Goal: Task Accomplishment & Management: Use online tool/utility

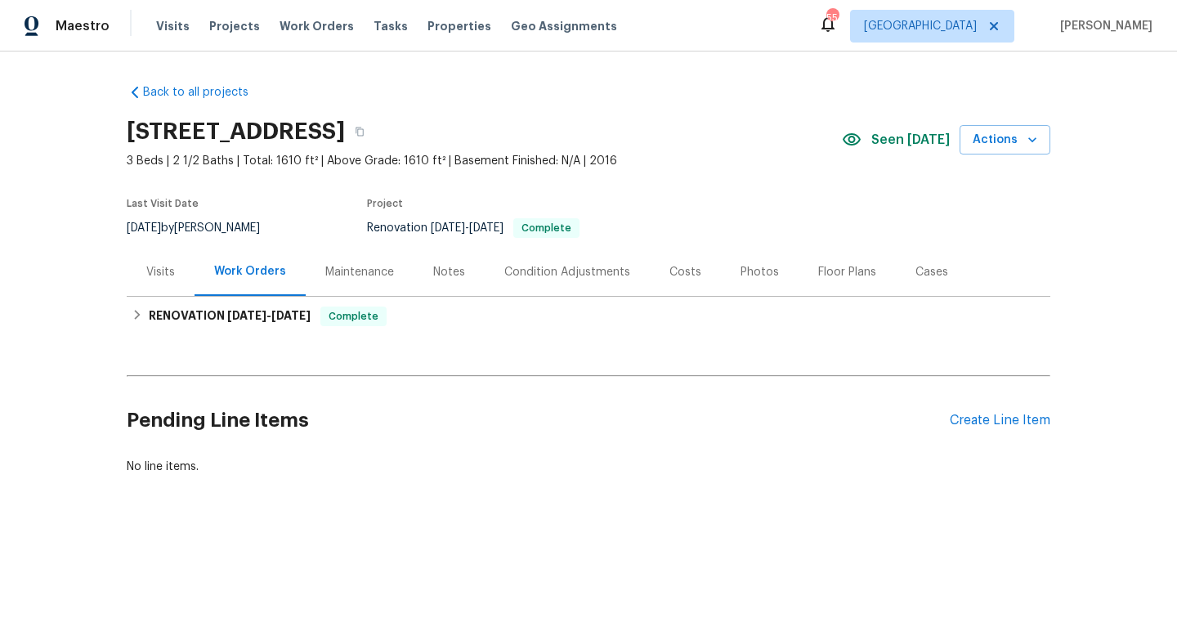
click at [450, 278] on div "Notes" at bounding box center [449, 272] width 32 height 16
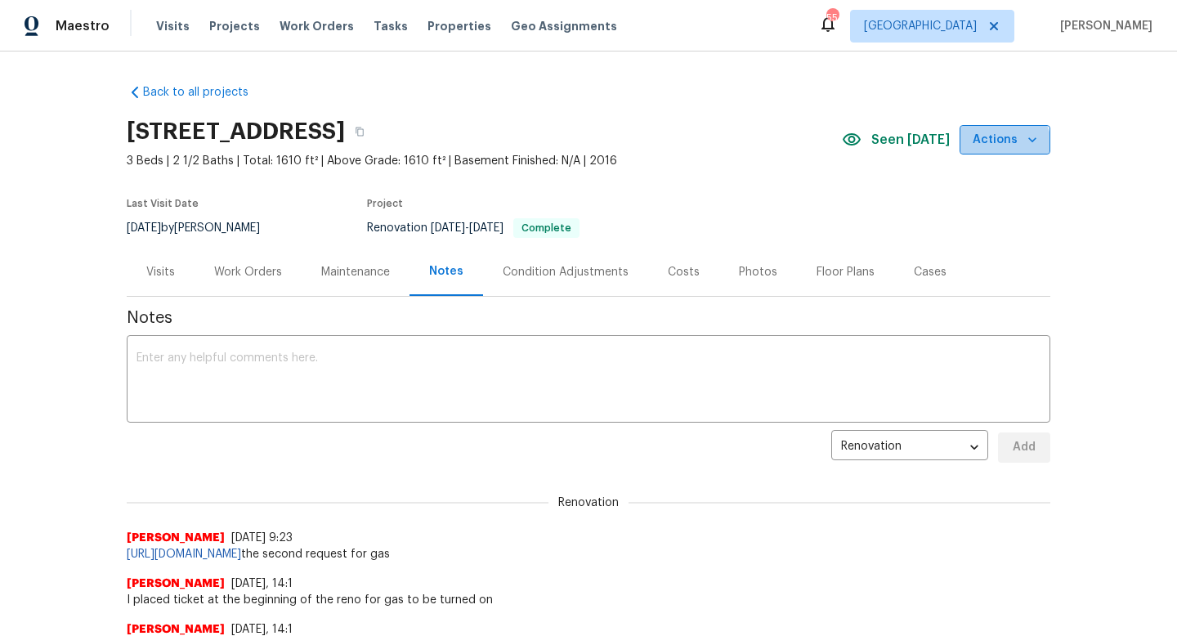
click at [1005, 145] on span "Actions" at bounding box center [1005, 140] width 65 height 20
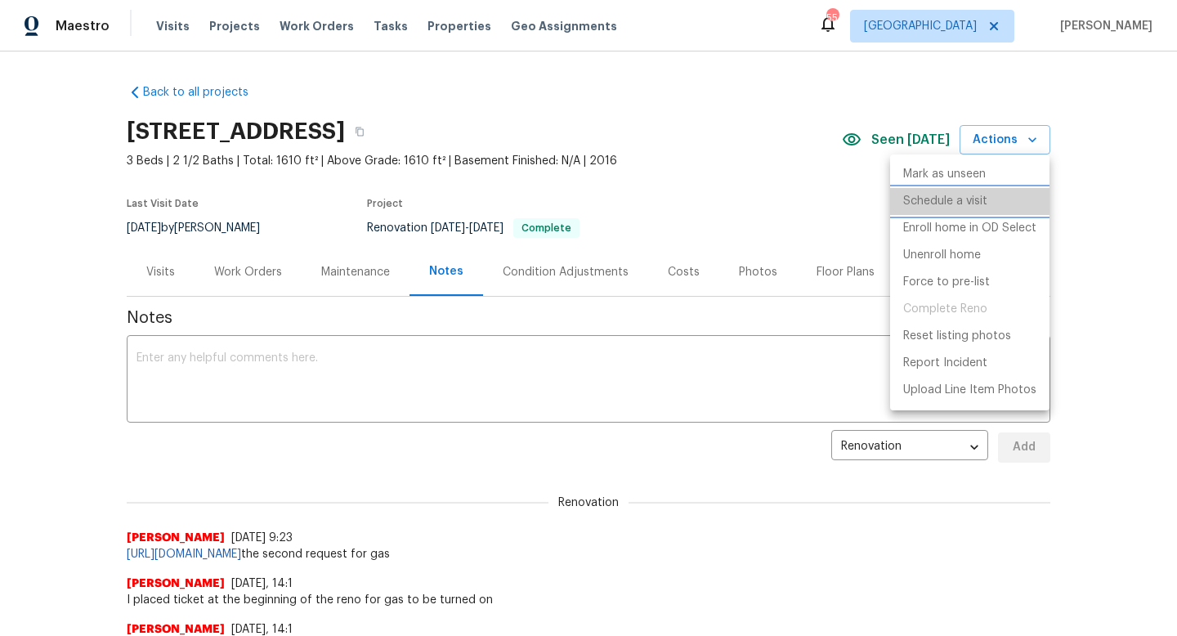
click at [985, 195] on p "Schedule a visit" at bounding box center [945, 201] width 84 height 17
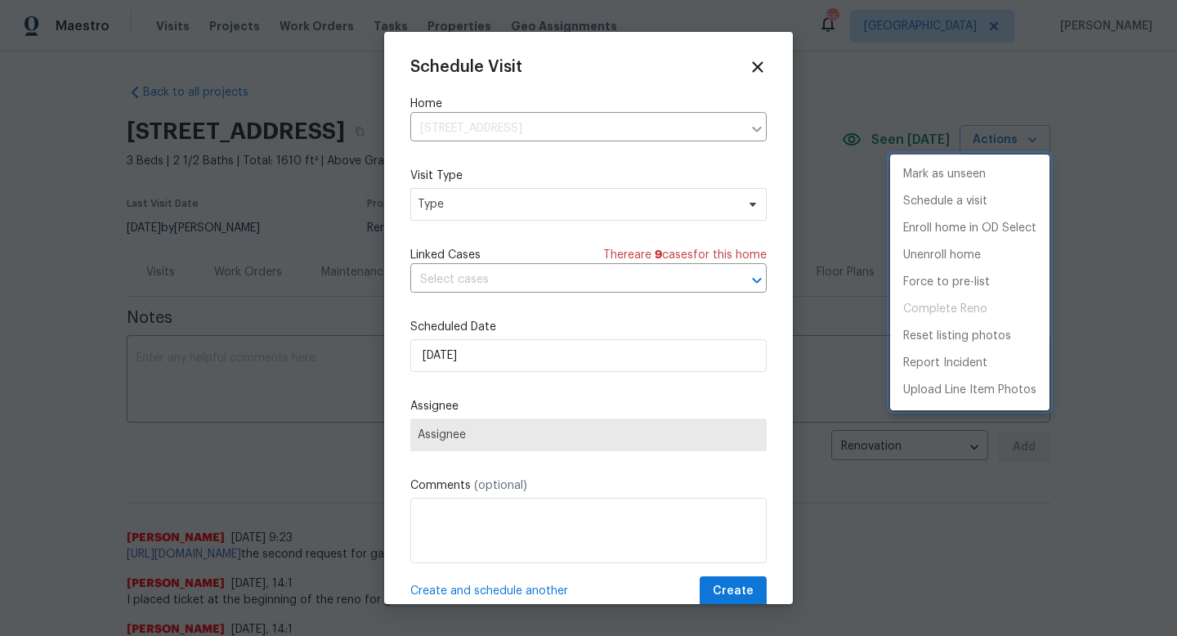
click at [543, 366] on div at bounding box center [588, 318] width 1177 height 636
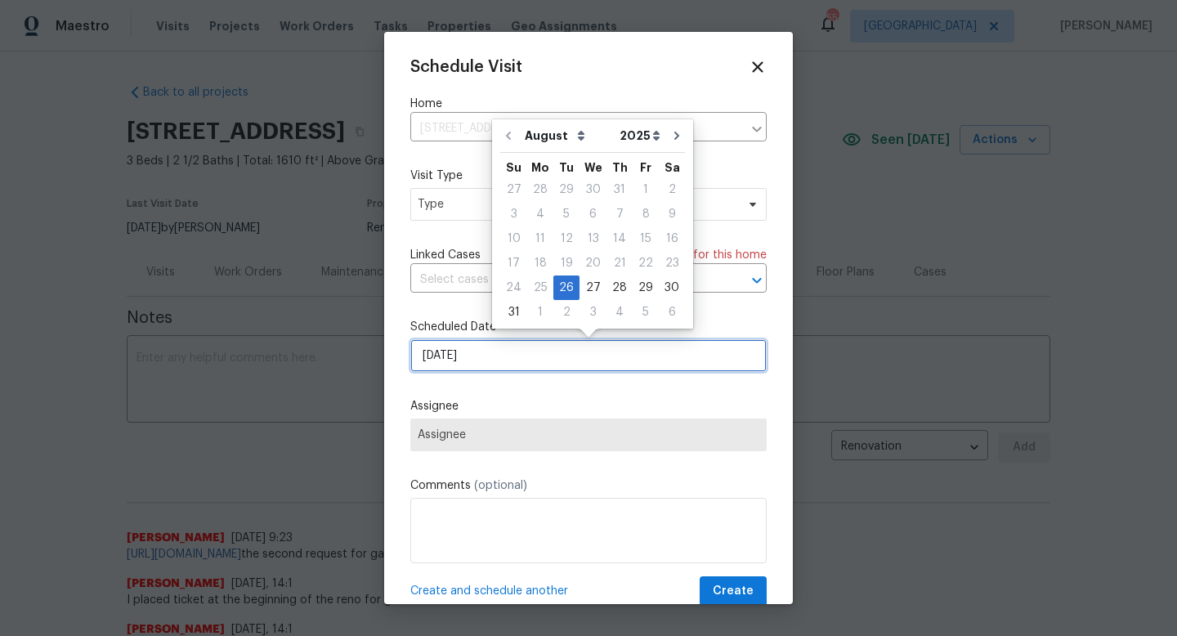
click at [534, 354] on input "[DATE]" at bounding box center [588, 355] width 356 height 33
click at [586, 293] on div "27" at bounding box center [592, 287] width 27 height 23
type input "[DATE]"
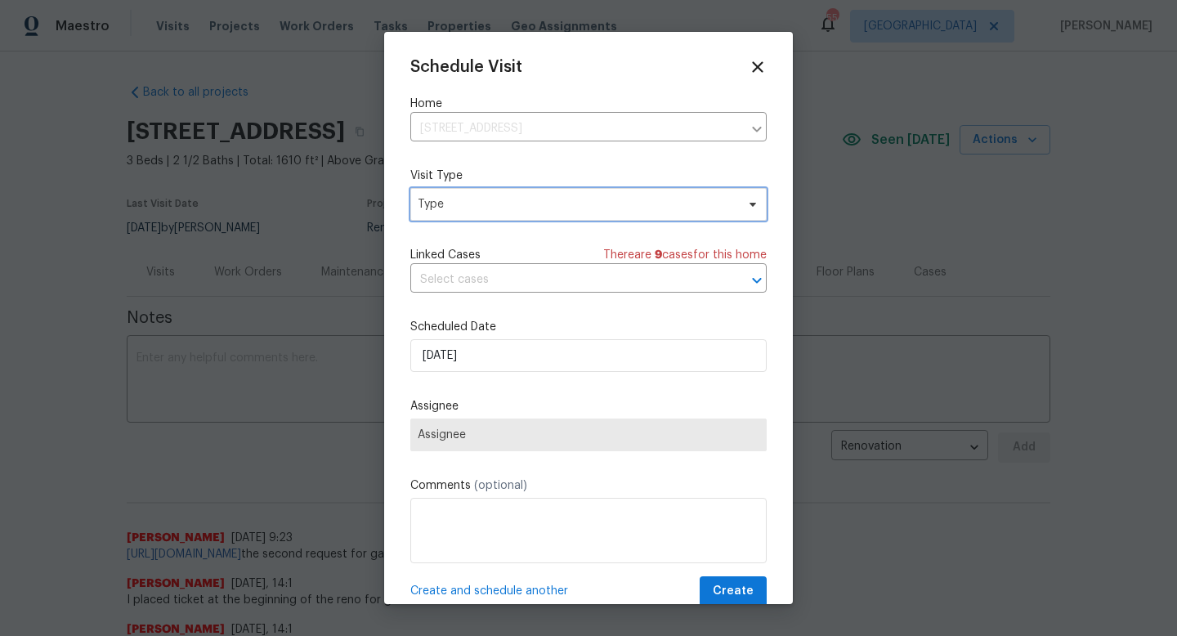
click at [591, 204] on span "Type" at bounding box center [577, 204] width 318 height 16
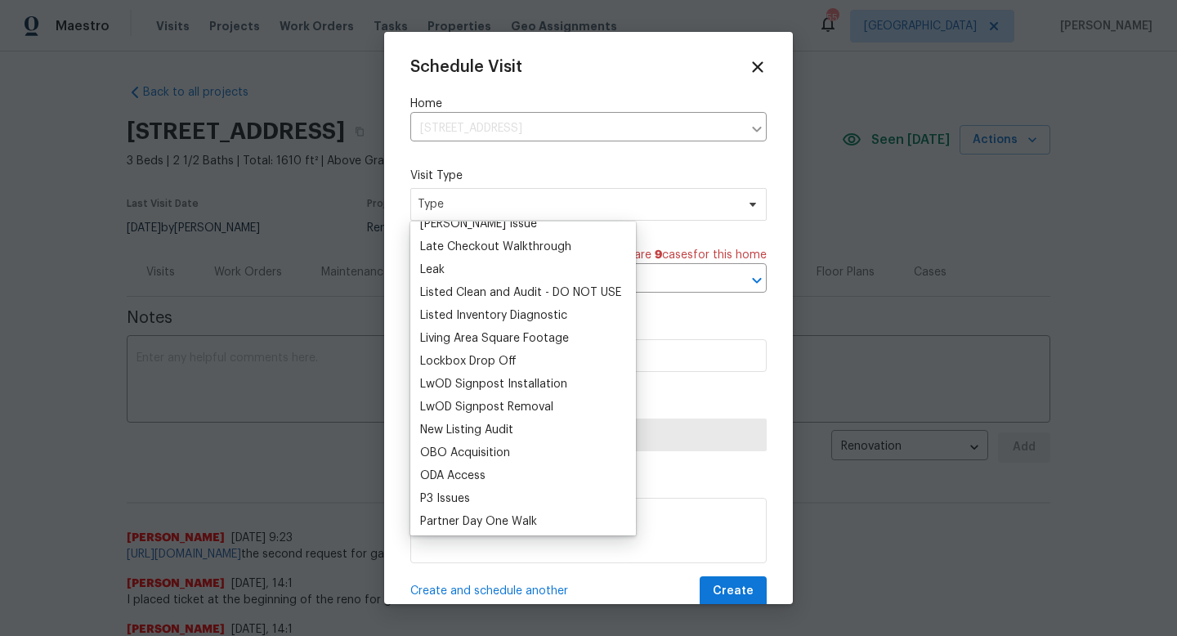
scroll to position [736, 0]
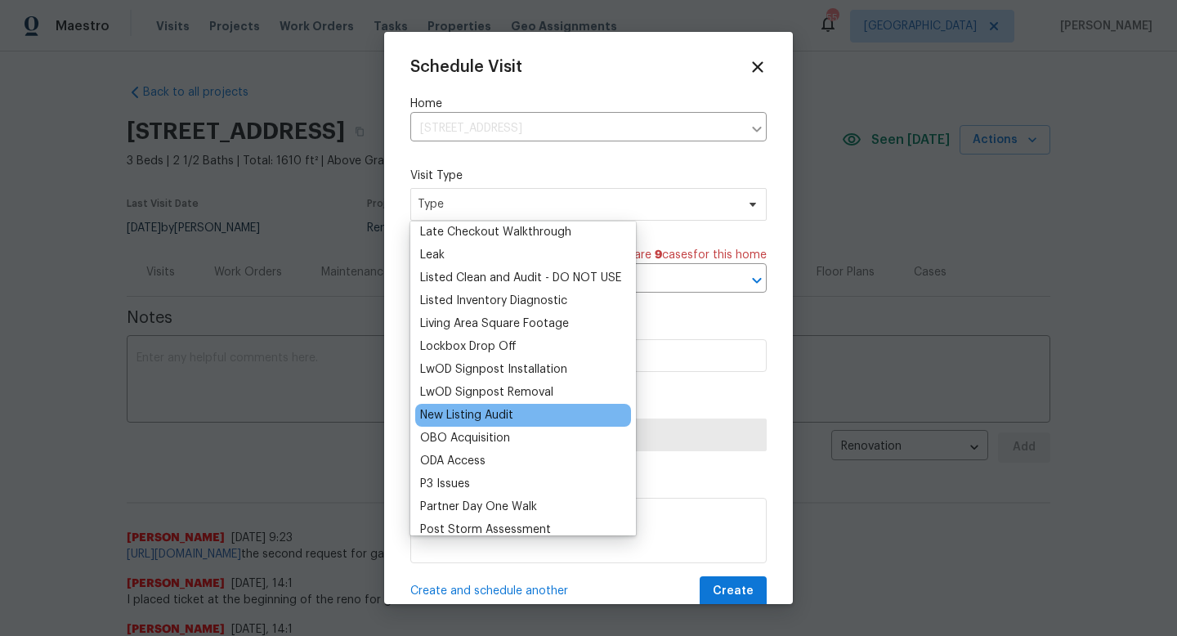
click at [489, 420] on div "New Listing Audit" at bounding box center [466, 415] width 93 height 16
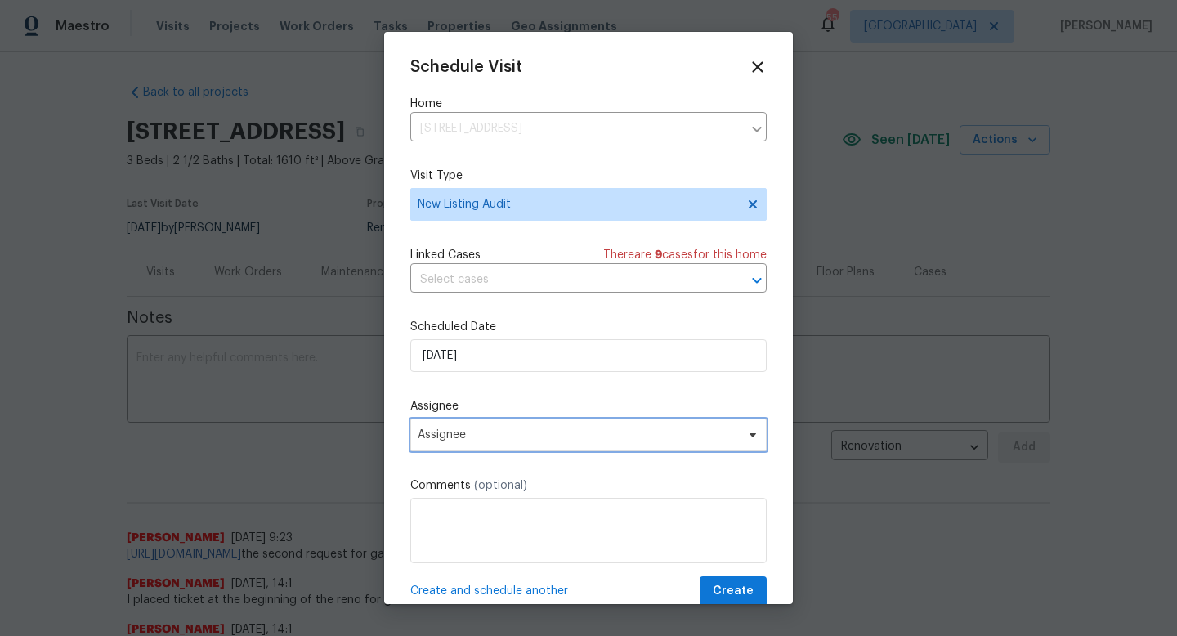
click at [490, 431] on span "Assignee" at bounding box center [578, 434] width 320 height 13
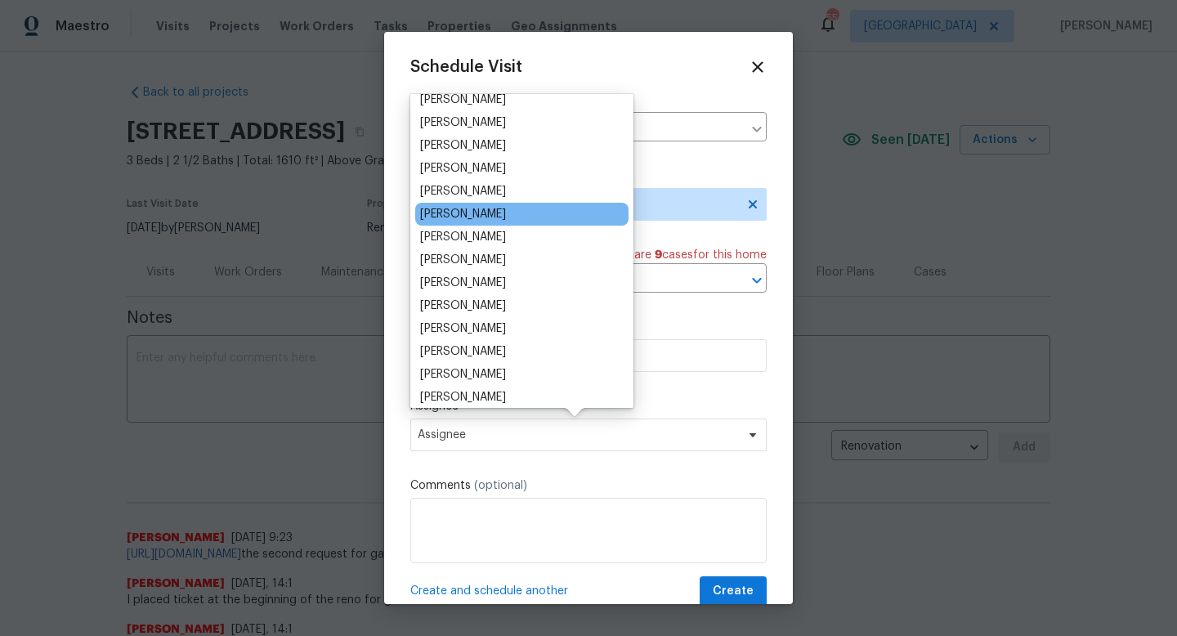
scroll to position [130, 0]
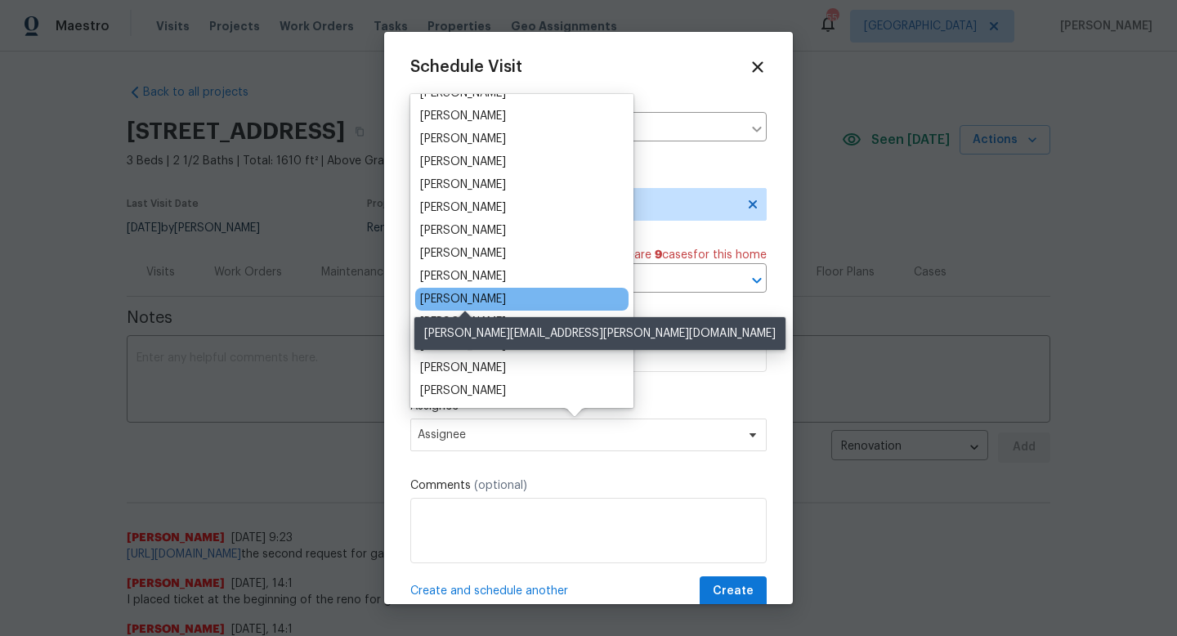
click at [499, 297] on div "[PERSON_NAME]" at bounding box center [463, 299] width 86 height 16
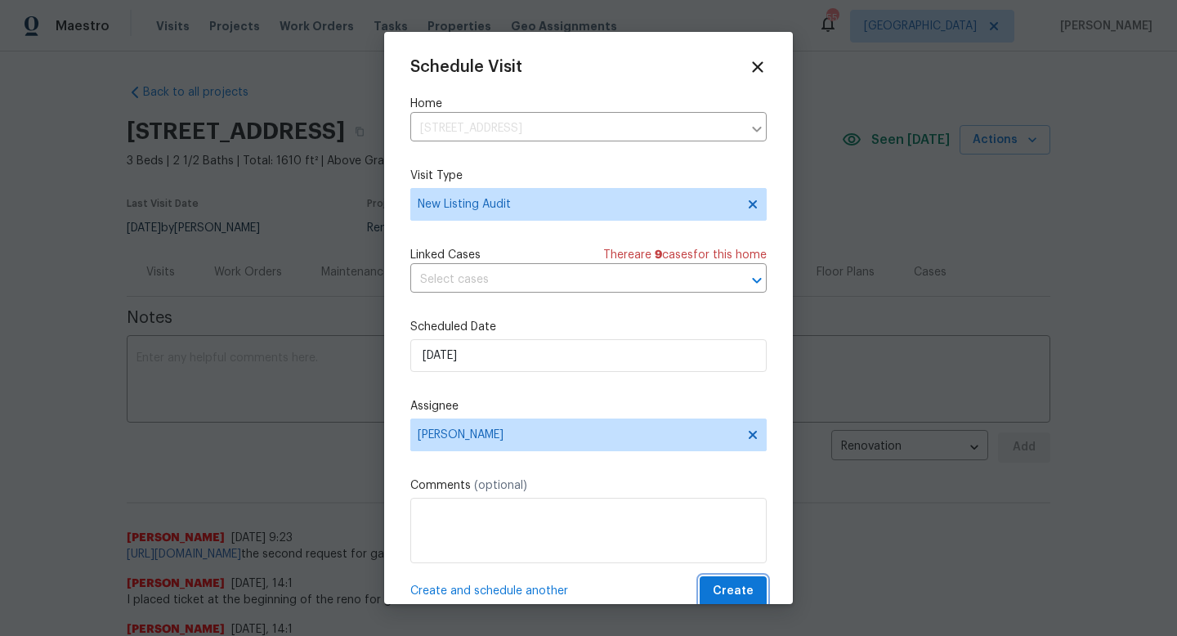
click at [723, 585] on span "Create" at bounding box center [733, 591] width 41 height 20
